Goal: Task Accomplishment & Management: Manage account settings

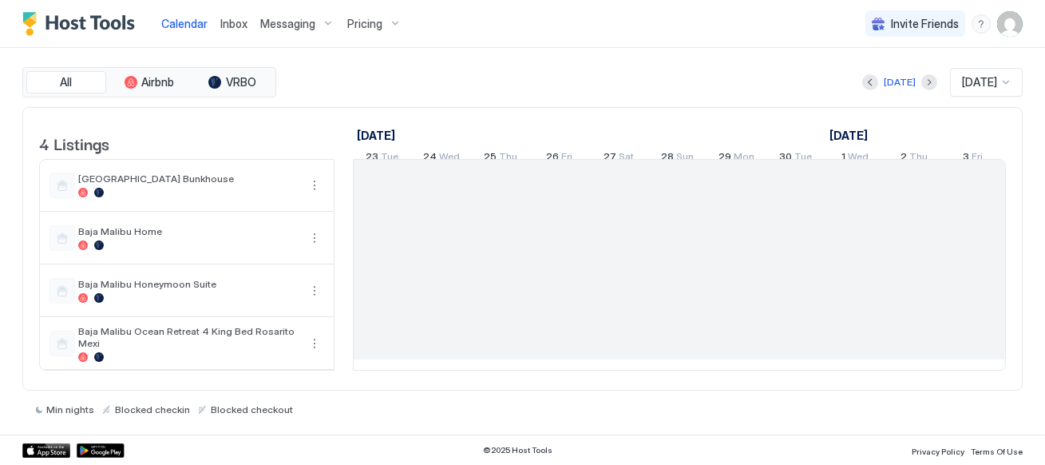
scroll to position [0, 886]
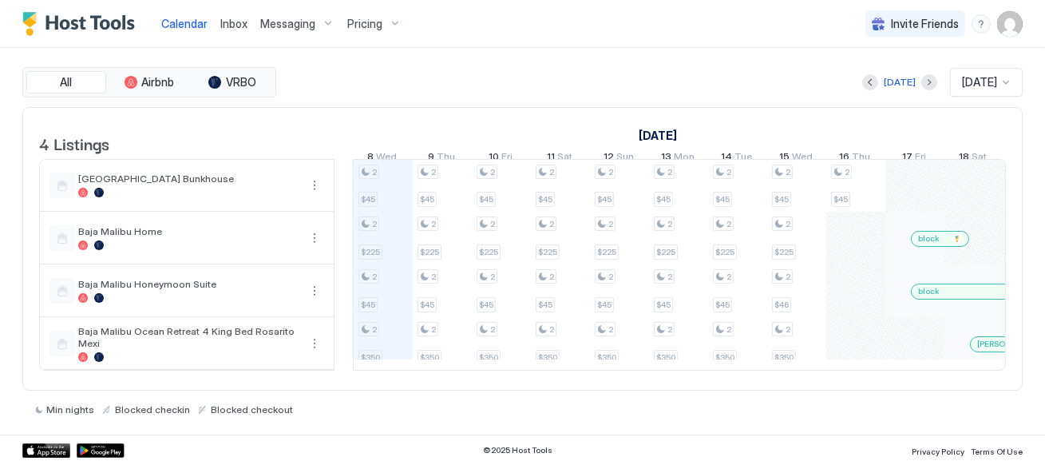
scroll to position [0, 886]
click at [647, 390] on div "Min nights Blocked checkin Blocked checkout" at bounding box center [522, 402] width 1000 height 25
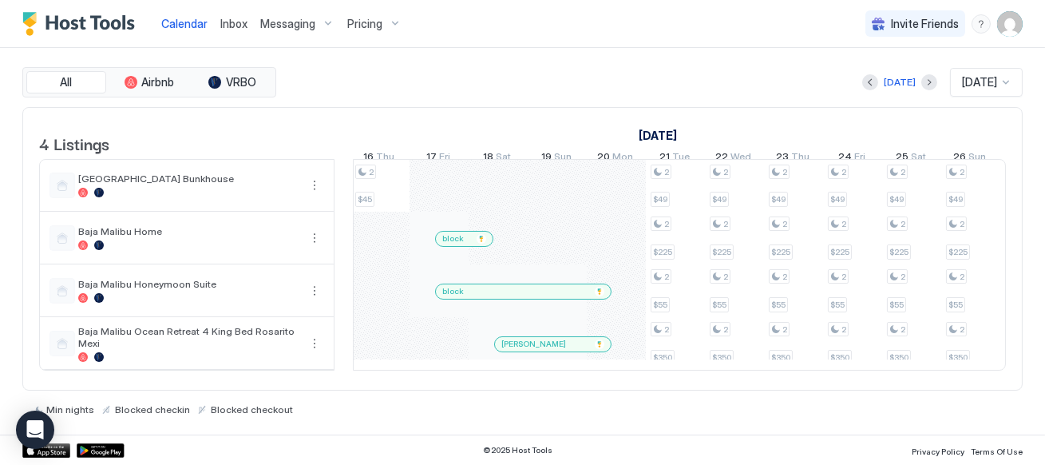
scroll to position [0, 1394]
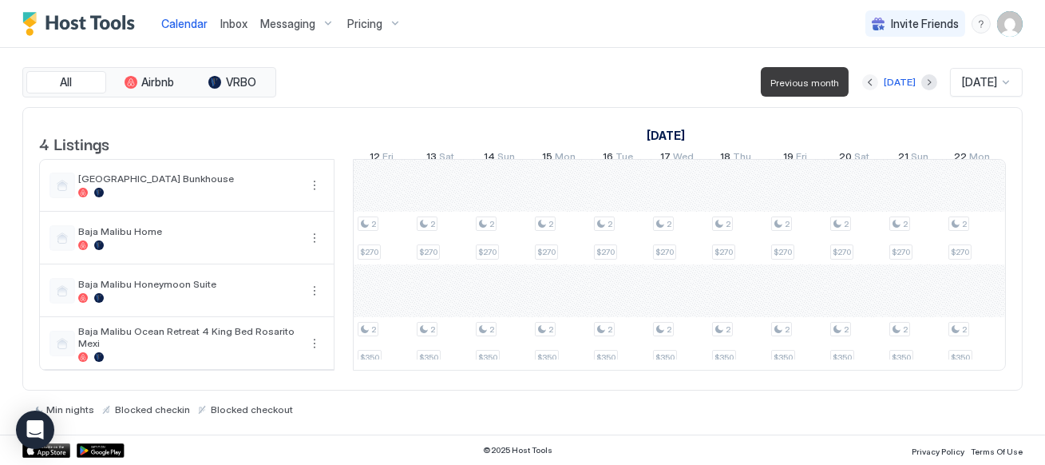
click at [864, 82] on button "Previous month" at bounding box center [870, 82] width 16 height 16
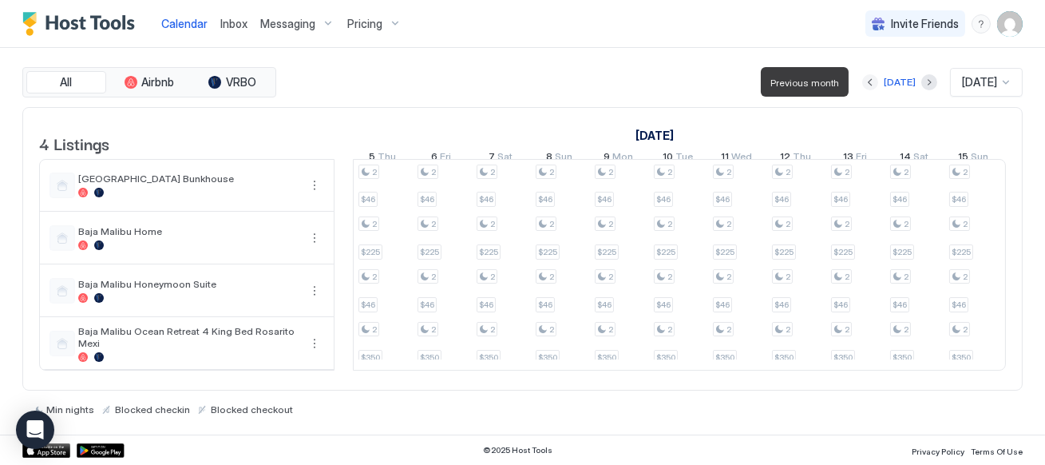
click at [864, 82] on button "Previous month" at bounding box center [870, 82] width 16 height 16
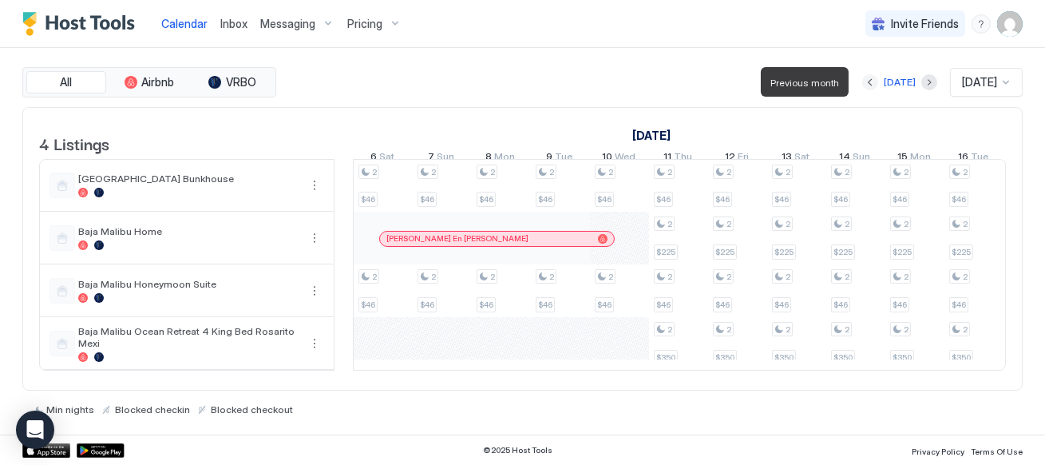
click at [864, 82] on button "Previous month" at bounding box center [870, 82] width 16 height 16
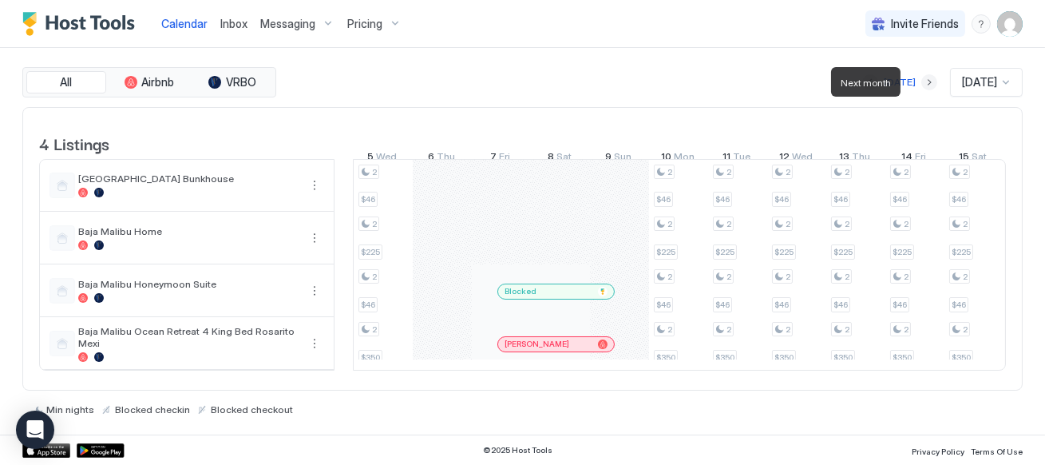
click at [921, 82] on button "Next month" at bounding box center [929, 82] width 16 height 16
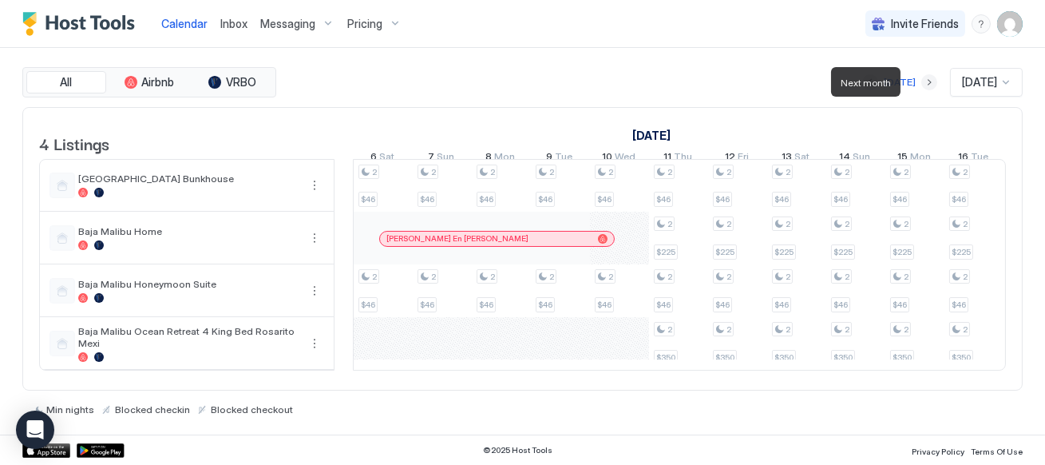
click at [921, 82] on button "Next month" at bounding box center [929, 82] width 16 height 16
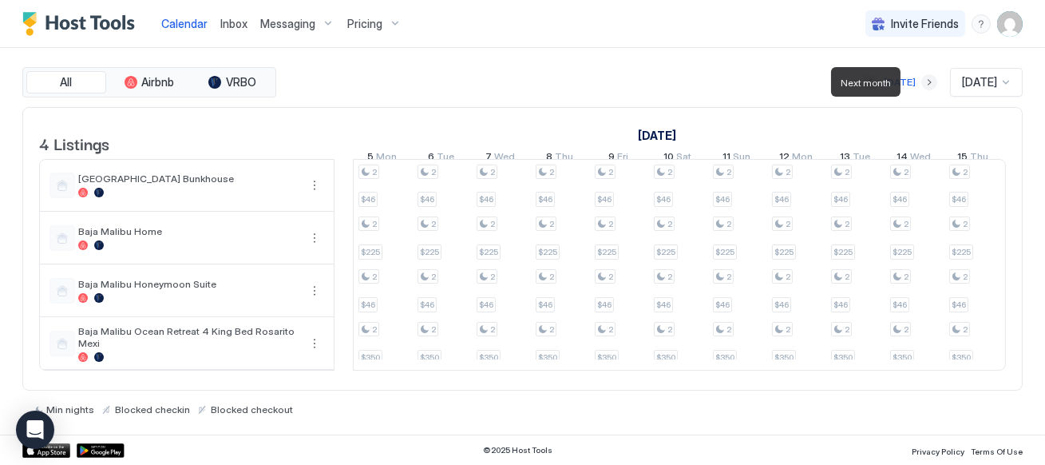
click at [921, 82] on button "Next month" at bounding box center [929, 82] width 16 height 16
click at [862, 85] on button "Previous month" at bounding box center [870, 82] width 16 height 16
click at [862, 84] on button "Previous month" at bounding box center [870, 82] width 16 height 16
